Goal: Task Accomplishment & Management: Complete application form

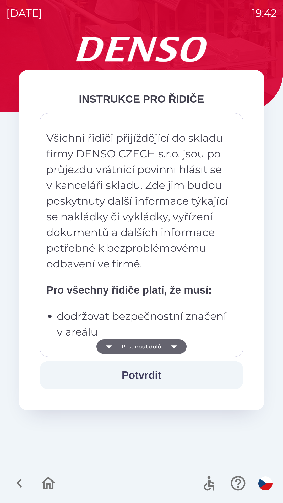
click at [164, 342] on button "Posunout dolů" at bounding box center [141, 346] width 90 height 15
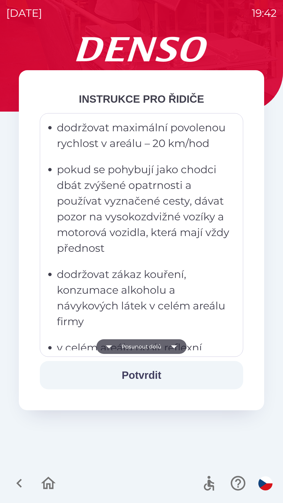
click at [143, 349] on button "Posunout dolů" at bounding box center [141, 346] width 90 height 15
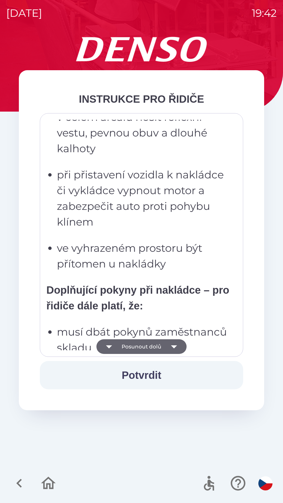
click at [139, 349] on button "Posunout dolů" at bounding box center [141, 346] width 90 height 15
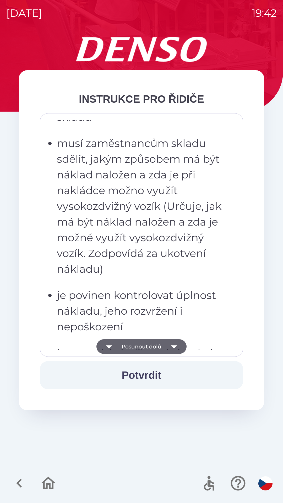
click at [129, 351] on button "Posunout dolů" at bounding box center [141, 346] width 90 height 15
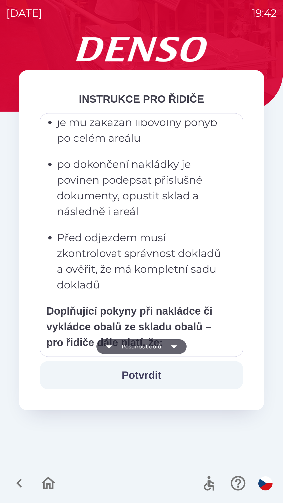
click at [129, 352] on button "Posunout dolů" at bounding box center [141, 346] width 90 height 15
click at [152, 343] on button "Posunout dolů" at bounding box center [141, 346] width 90 height 15
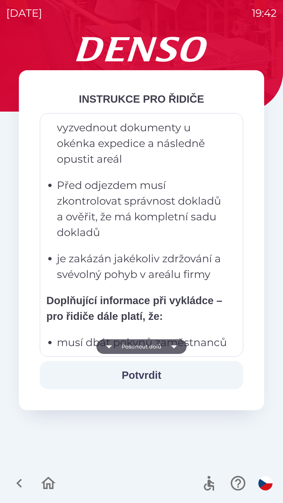
click at [158, 340] on button "Posunout dolů" at bounding box center [141, 346] width 90 height 15
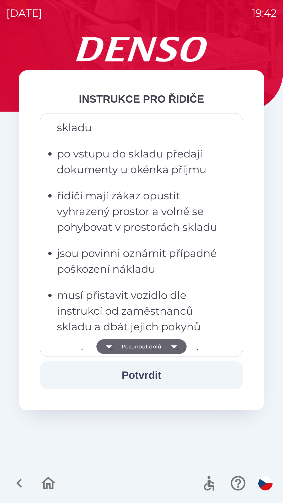
click at [145, 346] on button "Posunout dolů" at bounding box center [141, 346] width 90 height 15
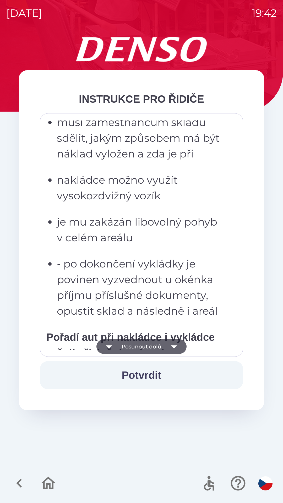
click at [145, 344] on button "Posunout dolů" at bounding box center [141, 346] width 90 height 15
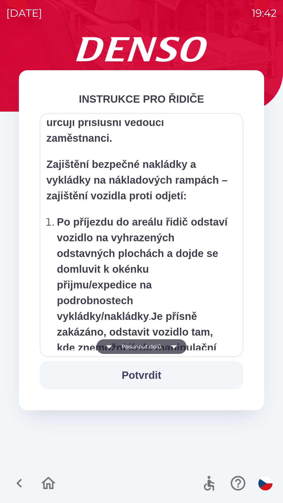
click at [132, 345] on button "Posunout dolů" at bounding box center [141, 346] width 90 height 15
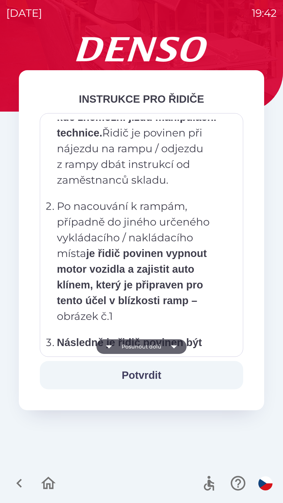
click at [145, 341] on button "Posunout dolů" at bounding box center [141, 346] width 90 height 15
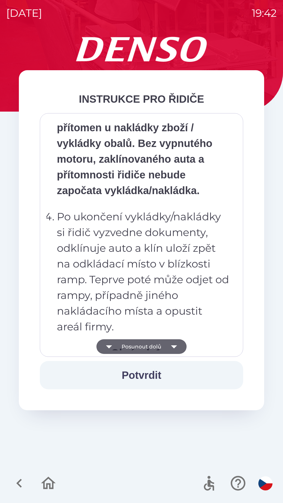
click at [128, 342] on button "Posunout dolů" at bounding box center [141, 346] width 90 height 15
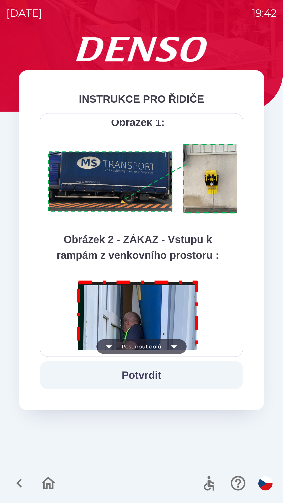
click at [154, 340] on button "Posunout dolů" at bounding box center [141, 346] width 90 height 15
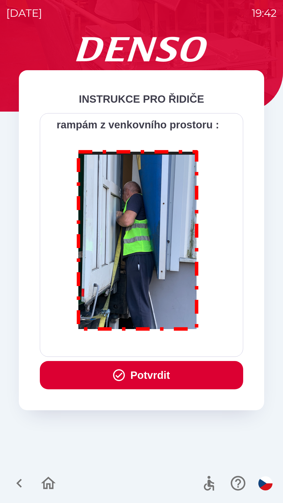
click at [119, 347] on div "Všichni řidiči přijíždějící do skladu firmy DENSO CZECH s.r.o. jsou po průjezdu…" at bounding box center [141, 235] width 190 height 230
click at [151, 342] on div "Všichni řidiči přijíždějící do skladu firmy DENSO CZECH s.r.o. jsou po průjezdu…" at bounding box center [141, 235] width 190 height 230
click at [135, 380] on button "Potvrdit" at bounding box center [141, 375] width 203 height 28
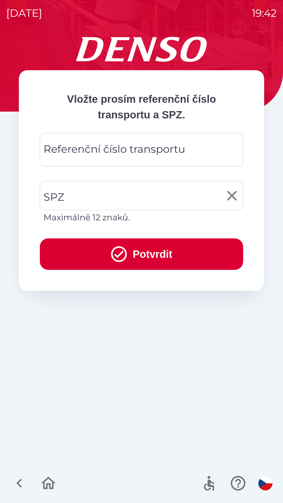
click at [127, 197] on input "SPZ" at bounding box center [137, 195] width 191 height 25
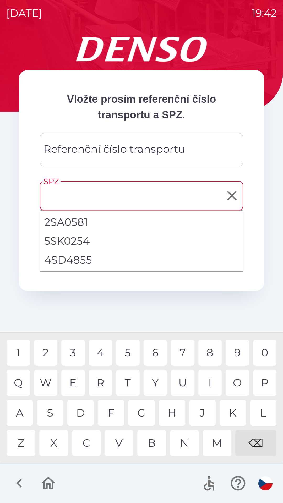
click at [99, 261] on li "4SD4855" at bounding box center [141, 259] width 203 height 19
type input "*******"
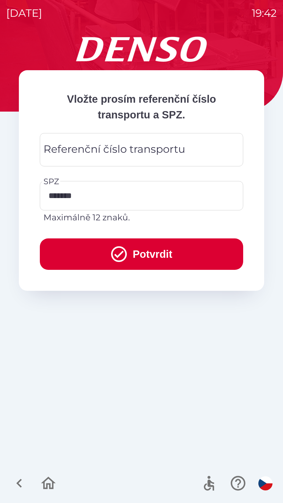
click at [105, 155] on div "Referenční číslo transportu Referenční číslo transportu" at bounding box center [141, 149] width 203 height 33
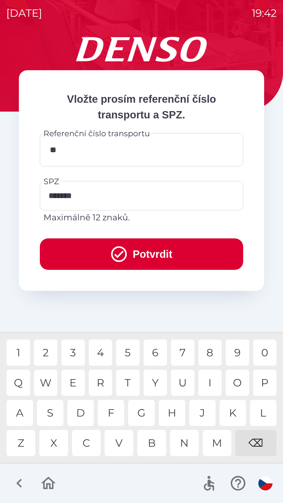
click at [25, 384] on div "Q" at bounding box center [19, 383] width 24 height 26
click at [146, 443] on div "B" at bounding box center [151, 443] width 29 height 26
click at [50, 382] on div "W" at bounding box center [46, 383] width 24 height 26
type input "*********"
click at [175, 248] on button "Potvrdit" at bounding box center [141, 253] width 203 height 31
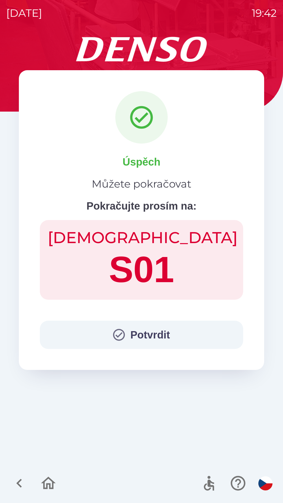
click at [107, 330] on button "Potvrdit" at bounding box center [141, 335] width 203 height 28
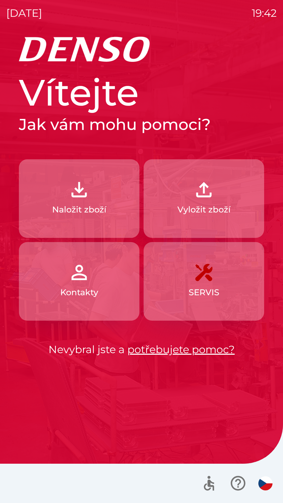
click at [113, 334] on div "Vítejte Jak vám mohu pomoci? Naložit zboží Vyložit zboží Kontakty SERVIS Nevybr…" at bounding box center [141, 213] width 245 height 287
